Goal: Transaction & Acquisition: Book appointment/travel/reservation

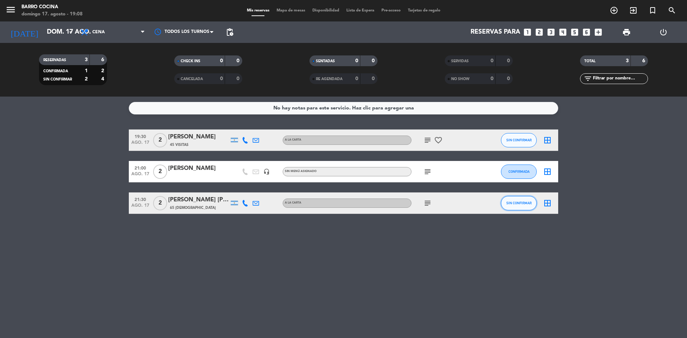
click at [515, 202] on span "SIN CONFIRMAR" at bounding box center [518, 203] width 25 height 4
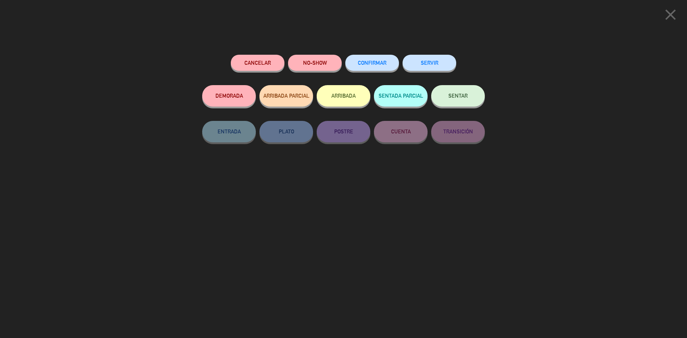
click at [667, 15] on icon "close" at bounding box center [670, 15] width 18 height 18
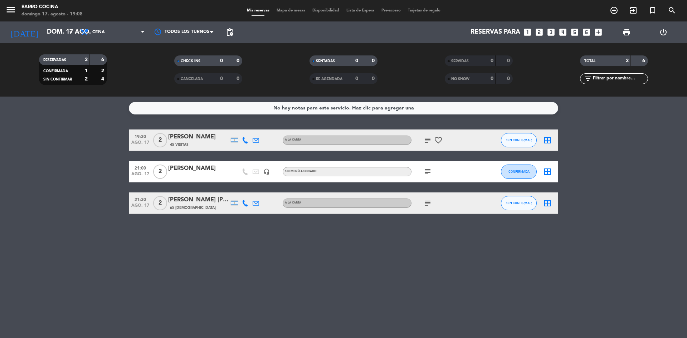
click at [426, 199] on icon "subject" at bounding box center [427, 203] width 9 height 9
click at [514, 198] on button "SIN CONFIRMAR" at bounding box center [519, 203] width 36 height 14
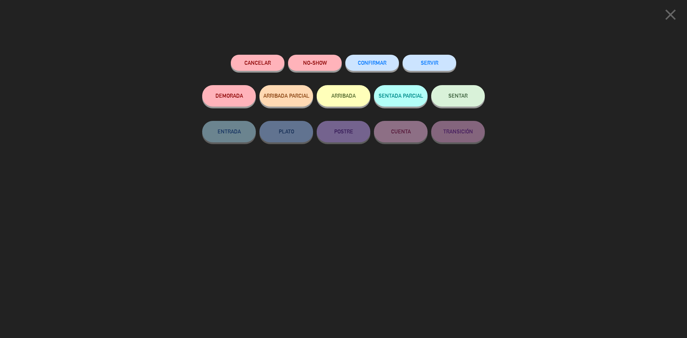
click at [273, 68] on button "Cancelar" at bounding box center [258, 63] width 54 height 16
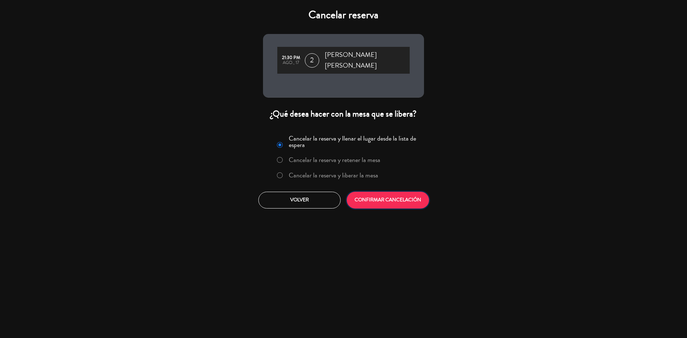
click at [388, 201] on button "CONFIRMAR CANCELACIÓN" at bounding box center [388, 200] width 82 height 17
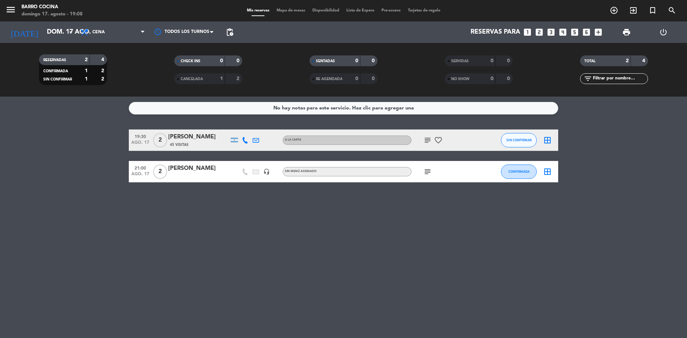
click at [427, 170] on icon "subject" at bounding box center [427, 171] width 9 height 9
click at [285, 188] on div "No hay notas para este servicio. Haz clic para agregar una 19:30 ago. 17 2 [PER…" at bounding box center [343, 217] width 687 height 241
click at [427, 175] on icon "subject" at bounding box center [427, 171] width 9 height 9
click at [356, 202] on div "No hay notas para este servicio. Haz clic para agregar una 19:30 ago. 17 2 [PER…" at bounding box center [343, 217] width 687 height 241
click at [537, 35] on icon "looks_two" at bounding box center [538, 32] width 9 height 9
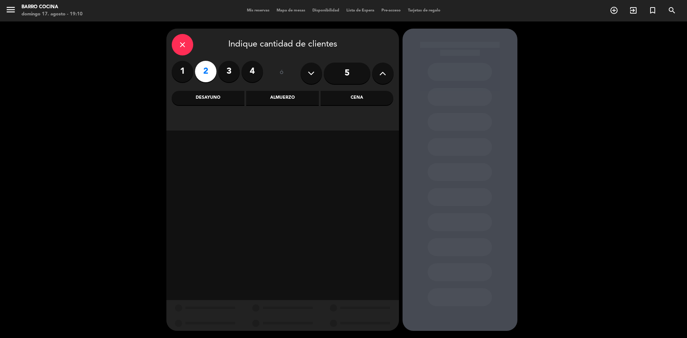
click at [337, 97] on div "Cena" at bounding box center [356, 98] width 73 height 14
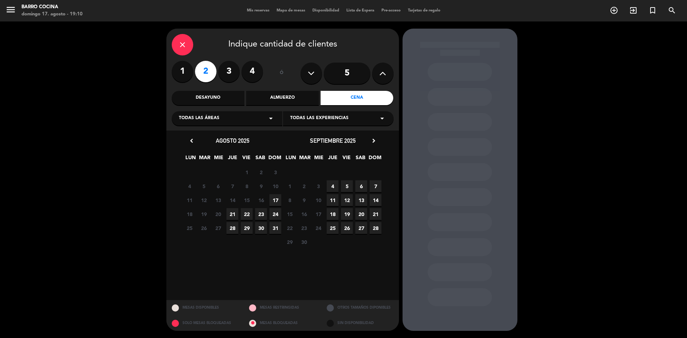
click at [274, 198] on span "17" at bounding box center [275, 200] width 12 height 12
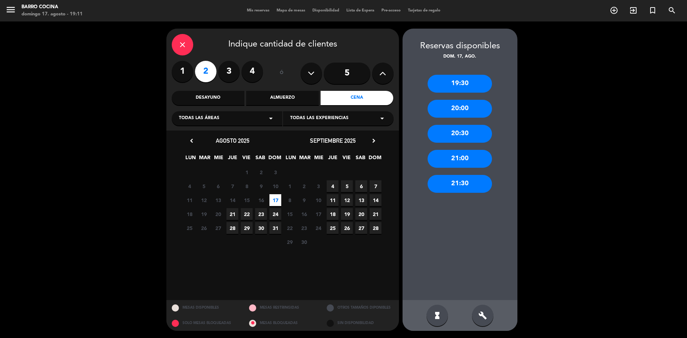
click at [447, 157] on div "21:00" at bounding box center [459, 159] width 64 height 18
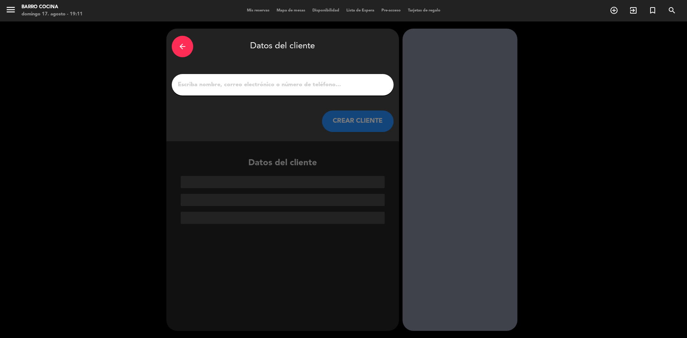
click at [247, 81] on input "1" at bounding box center [282, 85] width 211 height 10
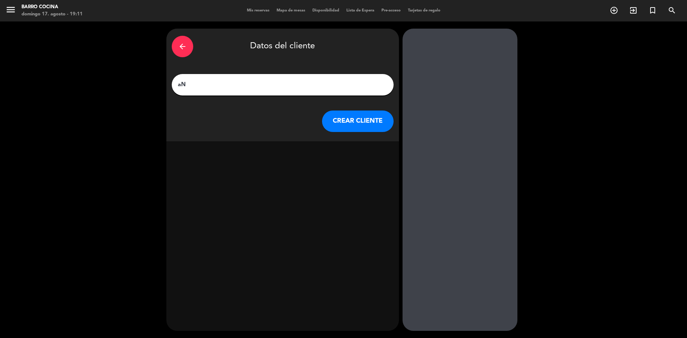
type input "a"
type input "[PERSON_NAME]"
click at [352, 122] on button "CREAR CLIENTE" at bounding box center [358, 121] width 72 height 21
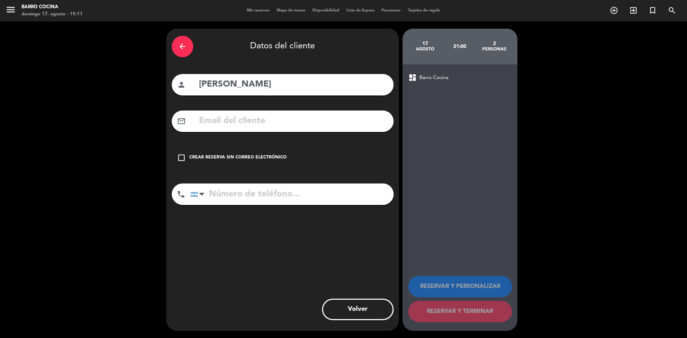
click at [283, 81] on input "[PERSON_NAME]" at bounding box center [293, 84] width 190 height 15
type input "[PERSON_NAME] Ch2"
click at [260, 161] on div "check_box_outline_blank Crear reserva sin correo electrónico" at bounding box center [283, 157] width 222 height 21
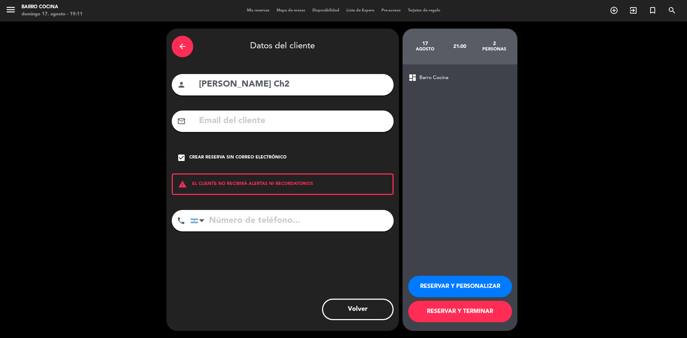
click at [454, 311] on button "RESERVAR Y TERMINAR" at bounding box center [460, 311] width 104 height 21
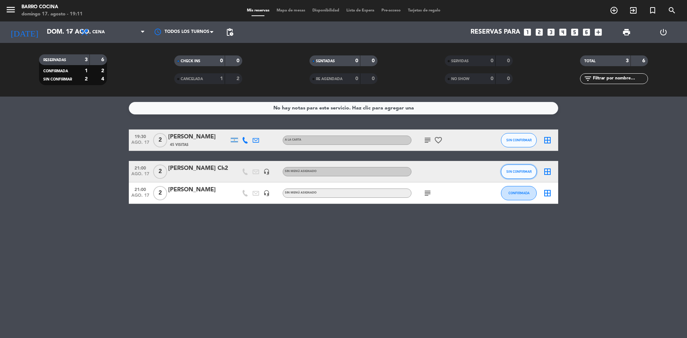
click at [513, 171] on span "SIN CONFIRMAR" at bounding box center [518, 172] width 25 height 4
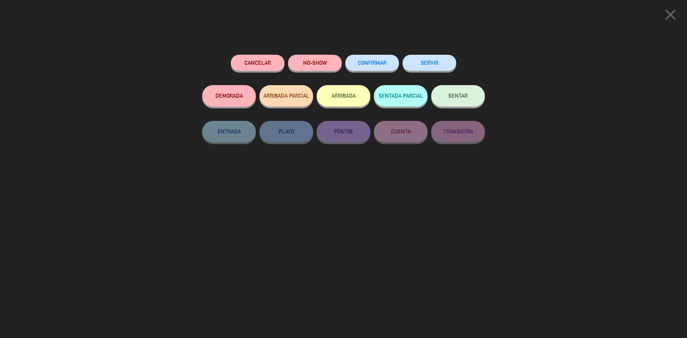
click at [375, 65] on span "CONFIRMAR" at bounding box center [372, 63] width 29 height 6
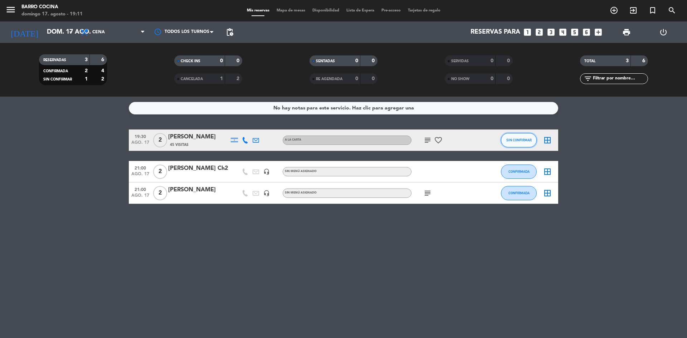
click at [512, 141] on span "SIN CONFIRMAR" at bounding box center [518, 140] width 25 height 4
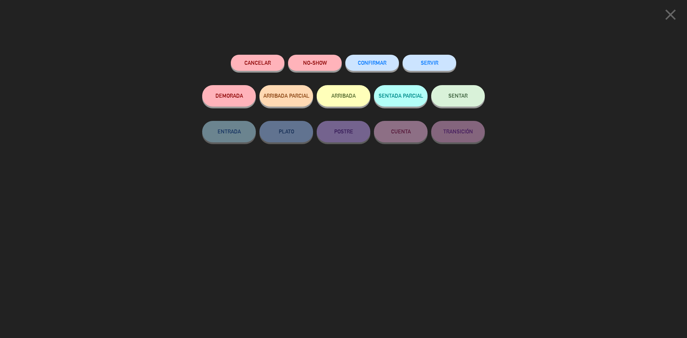
click at [356, 60] on button "CONFIRMAR" at bounding box center [372, 63] width 54 height 16
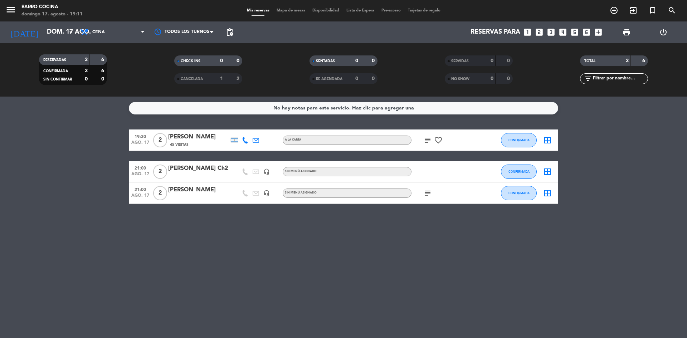
click at [426, 141] on icon "subject" at bounding box center [427, 140] width 9 height 9
click at [436, 141] on icon "favorite_border" at bounding box center [438, 140] width 9 height 9
click at [421, 152] on div "19:30 ago. 17 2 [PERSON_NAME] 45 Visitas A LA CARTA subject favorite_border ANI…" at bounding box center [343, 166] width 429 height 74
click at [427, 193] on icon "subject" at bounding box center [427, 193] width 9 height 9
click at [238, 217] on div "No hay notas para este servicio. Haz clic para agregar una 19:30 ago. 17 2 [PER…" at bounding box center [343, 217] width 687 height 241
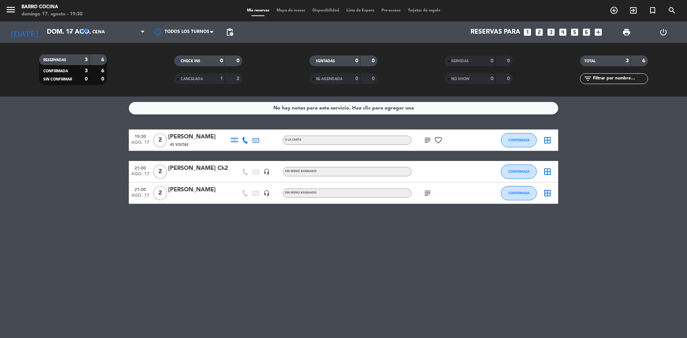
click at [426, 140] on icon "subject" at bounding box center [427, 140] width 9 height 9
click at [508, 142] on button "CONFIRMADA" at bounding box center [519, 140] width 36 height 14
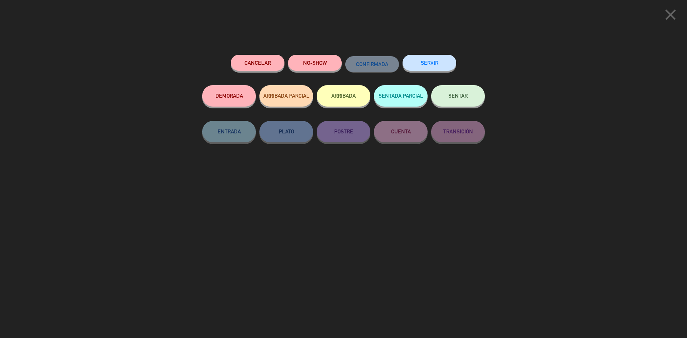
click at [329, 94] on button "ARRIBADA" at bounding box center [344, 95] width 54 height 21
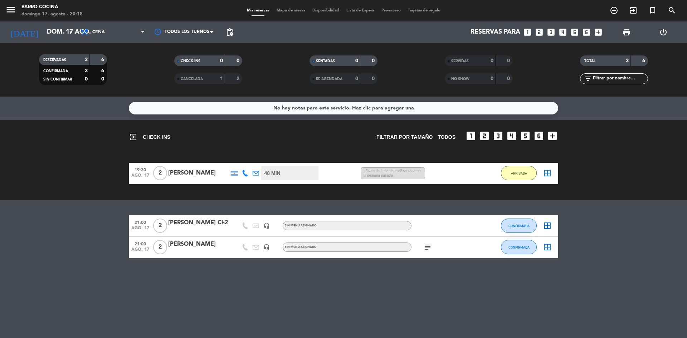
click at [427, 250] on icon "subject" at bounding box center [427, 247] width 9 height 9
click at [401, 289] on div "No hay notas para este servicio. Haz clic para agregar una exit_to_app CHECK IN…" at bounding box center [343, 217] width 687 height 241
